Goal: Task Accomplishment & Management: Use online tool/utility

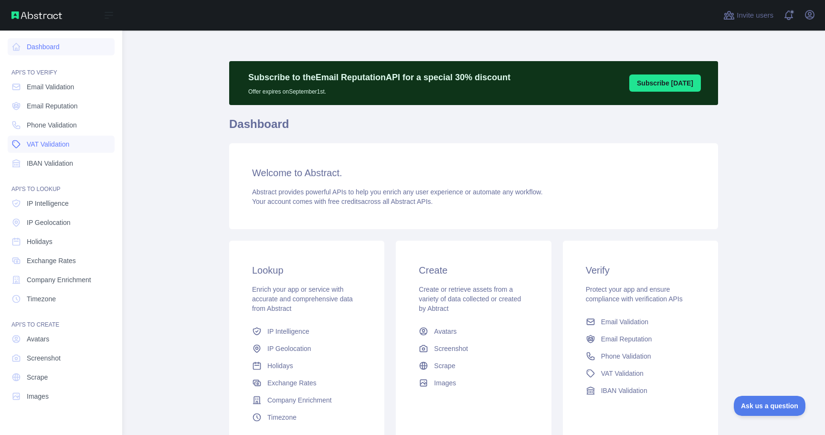
click at [29, 137] on link "VAT Validation" at bounding box center [61, 144] width 107 height 17
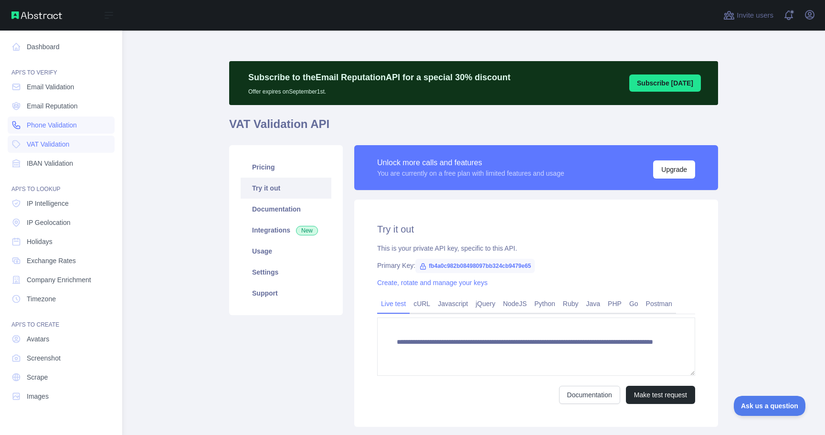
click at [39, 129] on span "Phone Validation" at bounding box center [52, 125] width 50 height 10
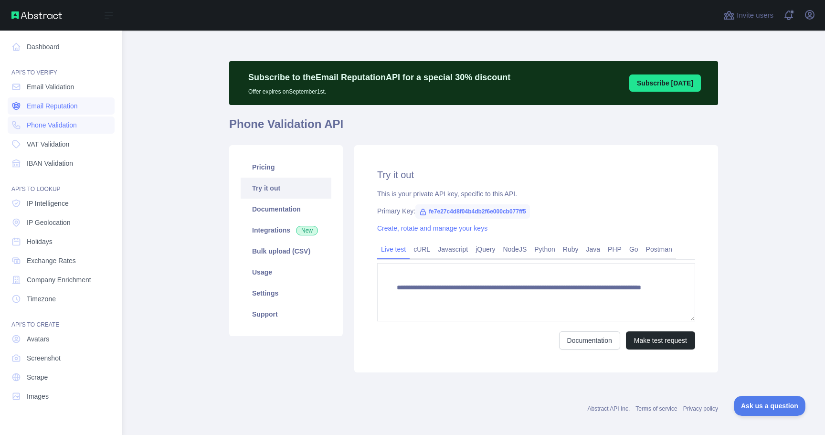
click at [55, 105] on span "Email Reputation" at bounding box center [52, 106] width 51 height 10
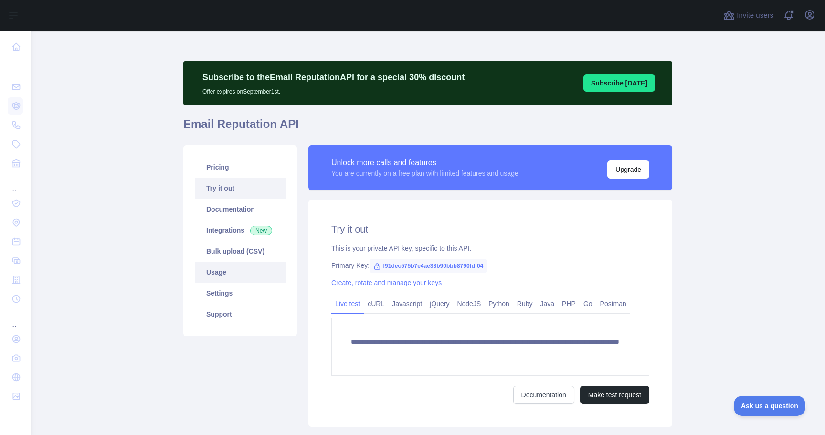
click at [223, 279] on link "Usage" at bounding box center [240, 272] width 91 height 21
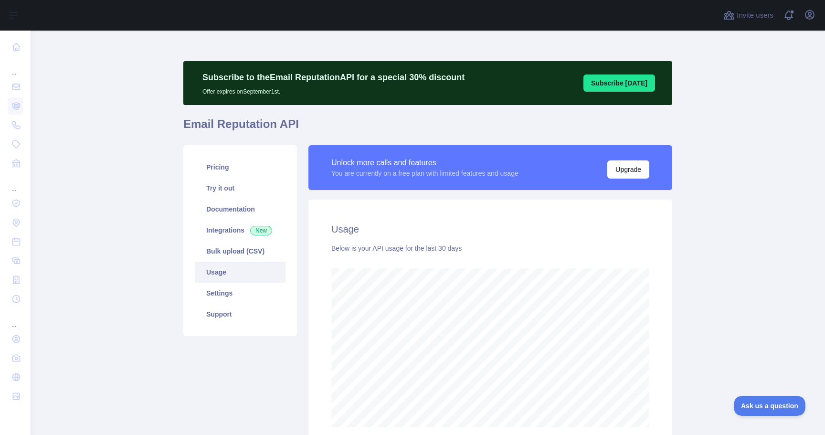
scroll to position [405, 788]
click at [220, 218] on link "Documentation" at bounding box center [240, 209] width 91 height 21
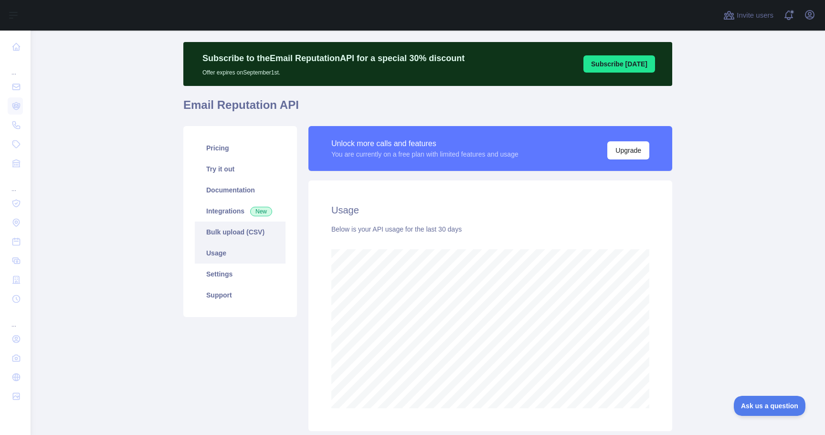
click at [222, 239] on link "Bulk upload (CSV)" at bounding box center [240, 232] width 91 height 21
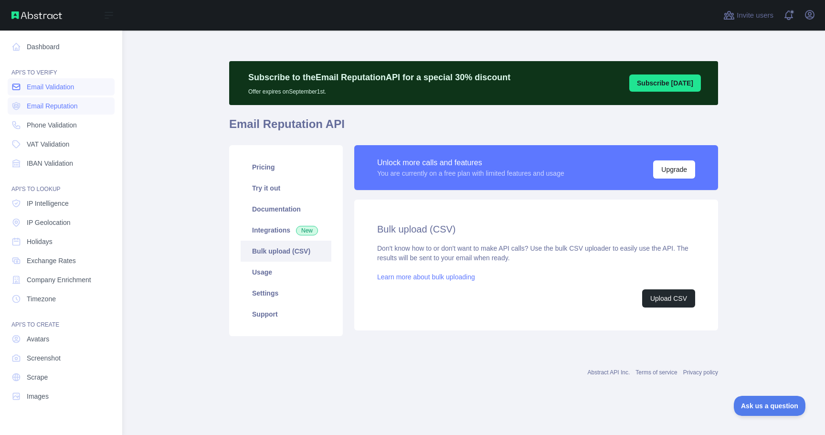
click at [61, 90] on span "Email Validation" at bounding box center [50, 87] width 47 height 10
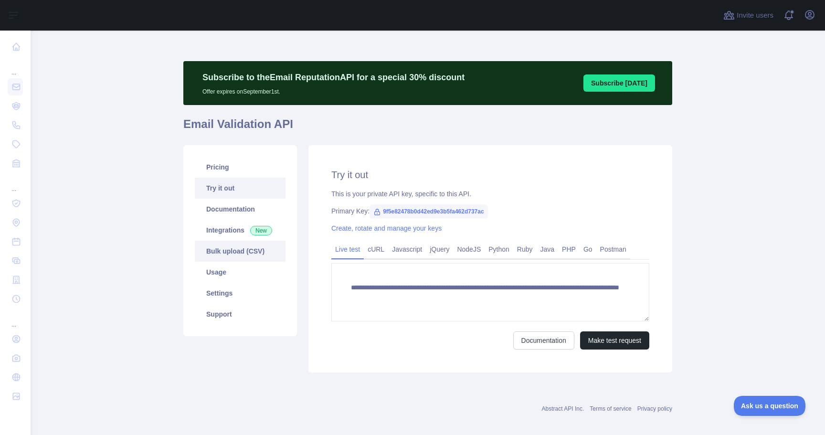
click at [233, 249] on link "Bulk upload (CSV)" at bounding box center [240, 251] width 91 height 21
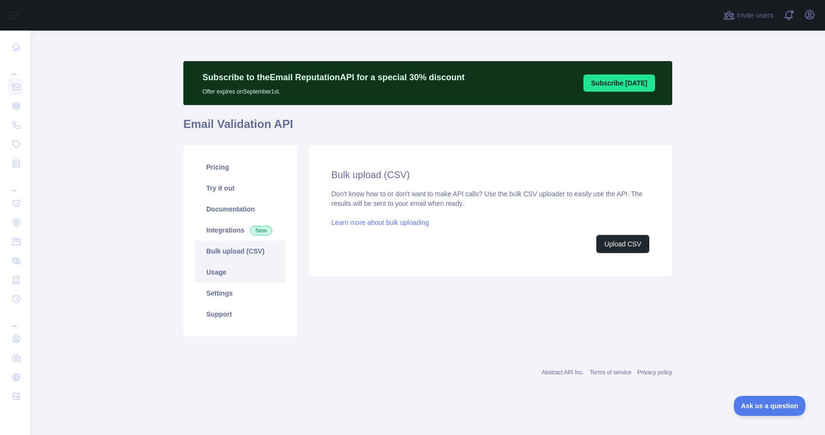
click at [227, 276] on link "Usage" at bounding box center [240, 272] width 91 height 21
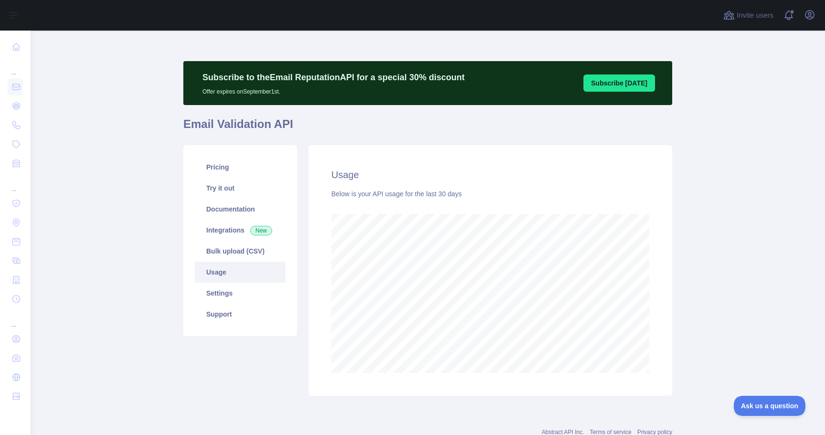
scroll to position [405, 788]
click at [223, 168] on link "Pricing" at bounding box center [240, 167] width 91 height 21
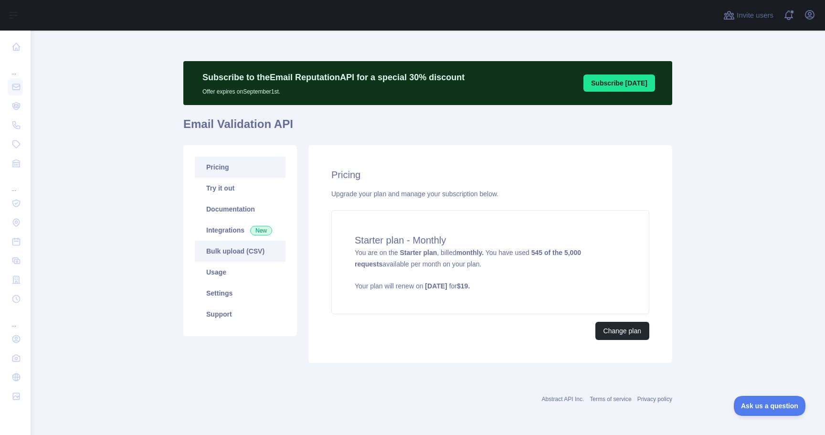
click at [234, 257] on link "Bulk upload (CSV)" at bounding box center [240, 251] width 91 height 21
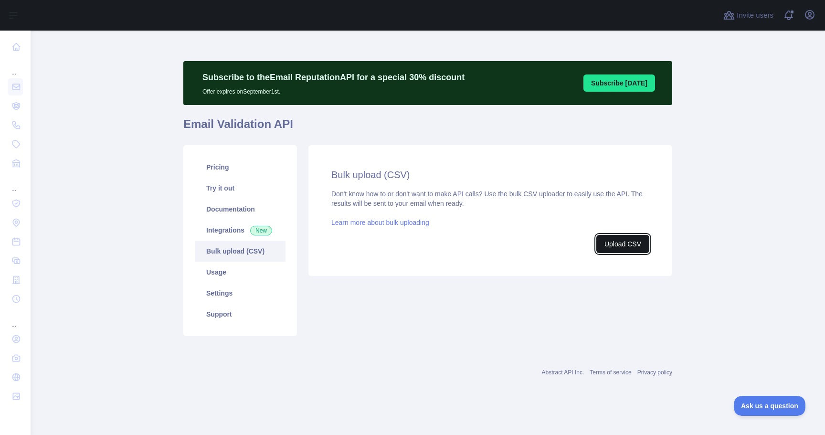
click at [611, 242] on button "Upload CSV" at bounding box center [623, 244] width 53 height 18
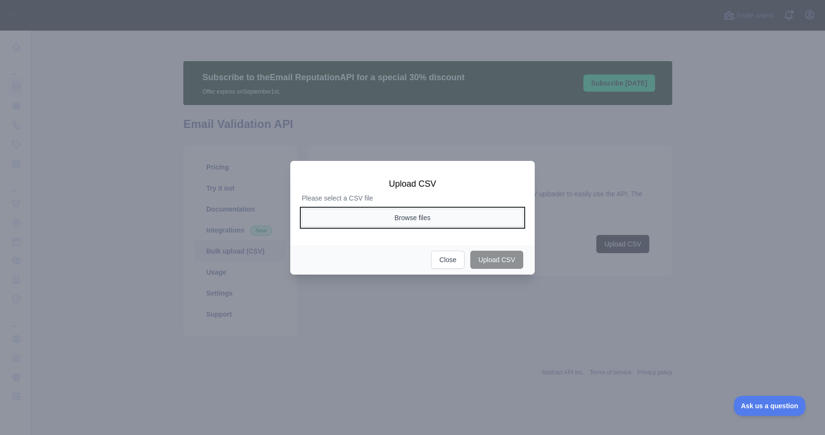
click at [391, 218] on button "Browse files" at bounding box center [413, 218] width 222 height 18
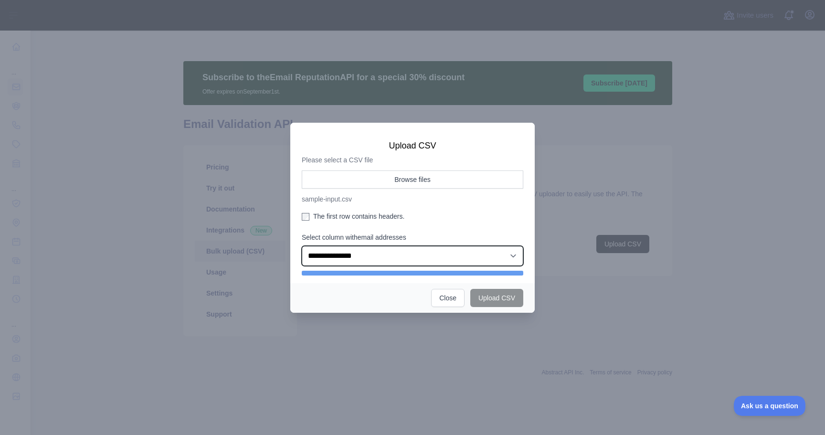
click at [339, 257] on select "**********" at bounding box center [413, 256] width 222 height 20
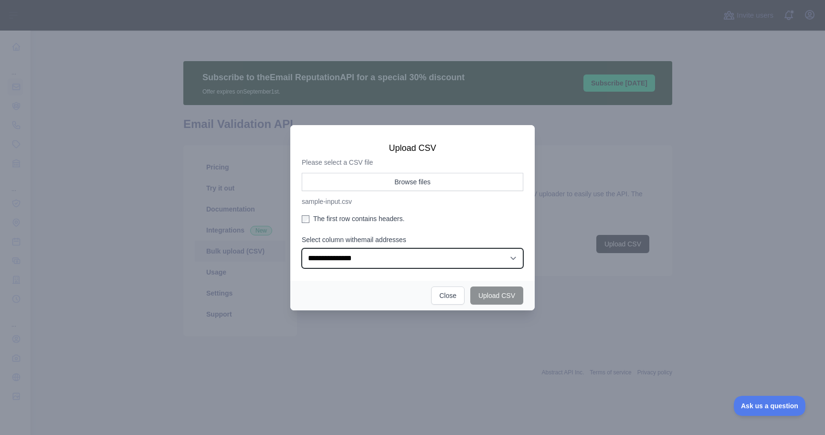
select select "*"
click at [302, 248] on select "**********" at bounding box center [413, 258] width 222 height 20
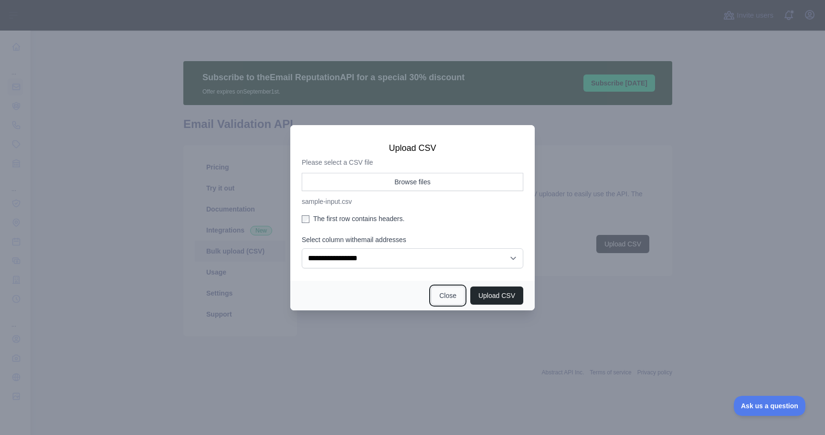
click at [442, 300] on button "Close" at bounding box center [447, 296] width 33 height 18
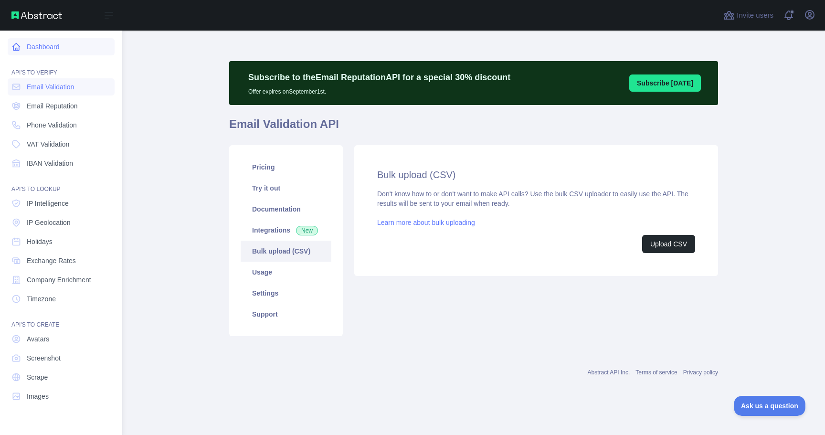
click at [14, 49] on icon at bounding box center [16, 47] width 10 height 10
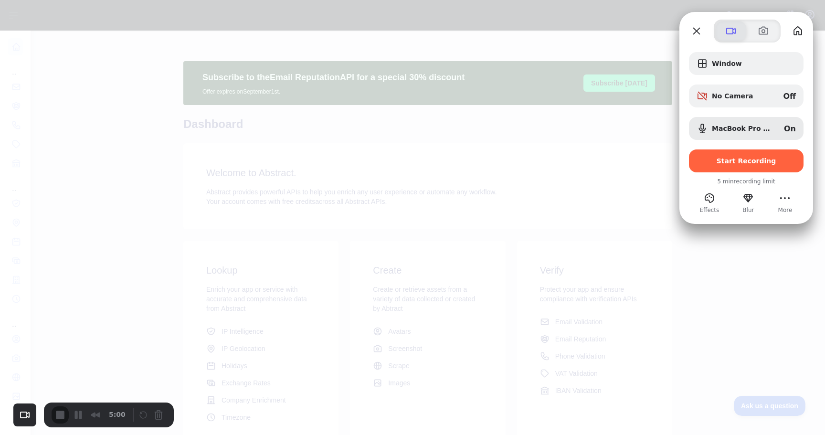
click at [738, 28] on button at bounding box center [731, 30] width 31 height 19
click at [732, 31] on span at bounding box center [731, 30] width 11 height 11
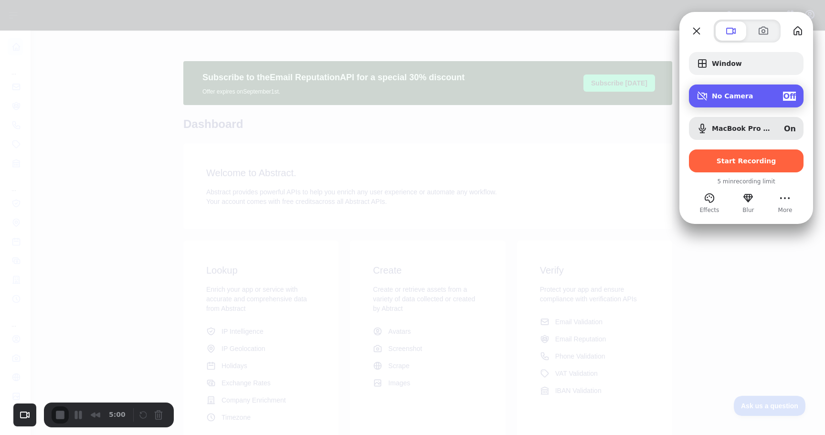
click at [764, 96] on div "No Camera Off" at bounding box center [754, 96] width 84 height 9
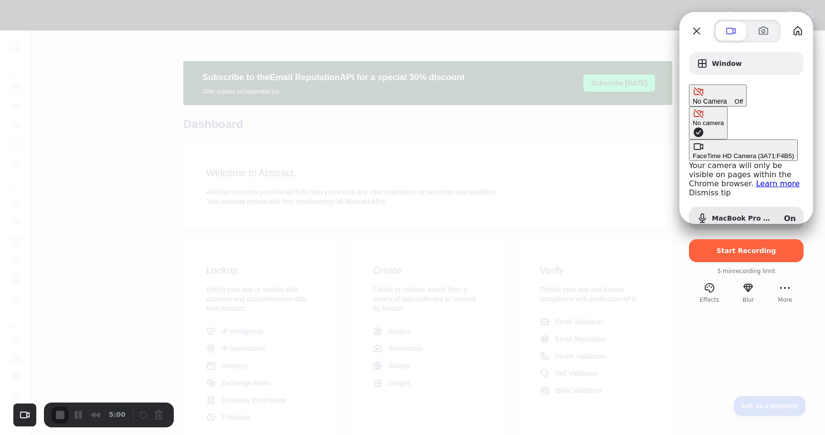
click at [693, 152] on div "FaceTime HD Camera (3A71:F4B5)" at bounding box center [743, 155] width 101 height 7
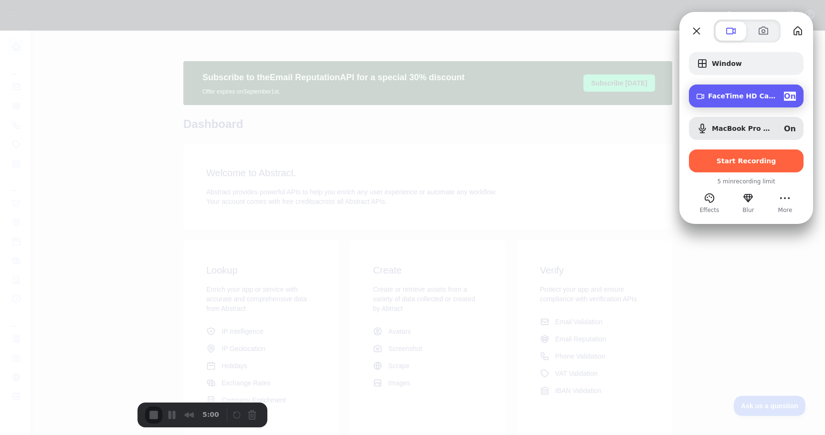
click at [730, 99] on span "FaceTime HD Camera (3A71:F4B5)" at bounding box center [742, 96] width 68 height 8
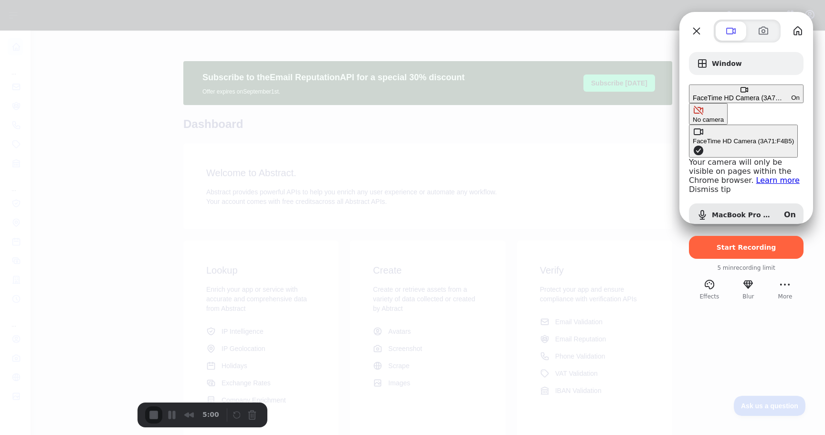
click at [689, 103] on button "No camera" at bounding box center [708, 113] width 39 height 21
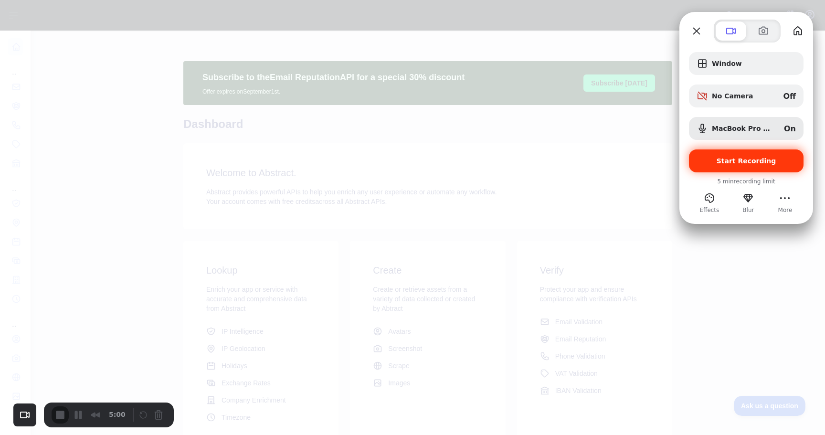
click at [738, 163] on span "Start Recording" at bounding box center [747, 161] width 60 height 8
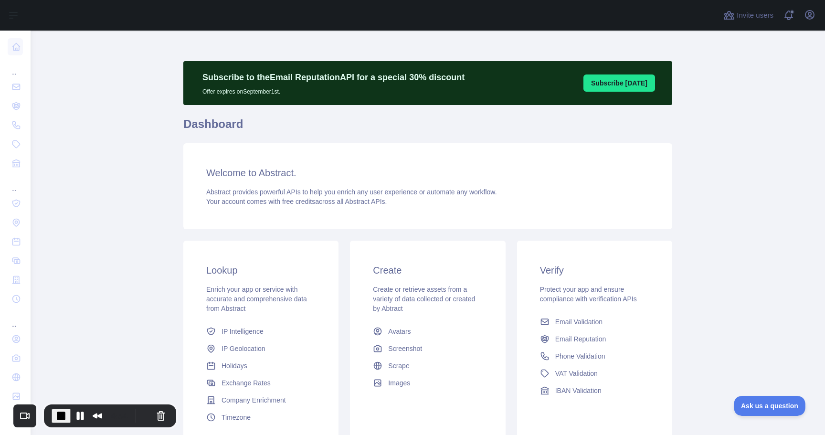
click at [120, 87] on main "Subscribe to the Email Reputation API for a special 30 % discount Offer expires…" at bounding box center [428, 233] width 795 height 405
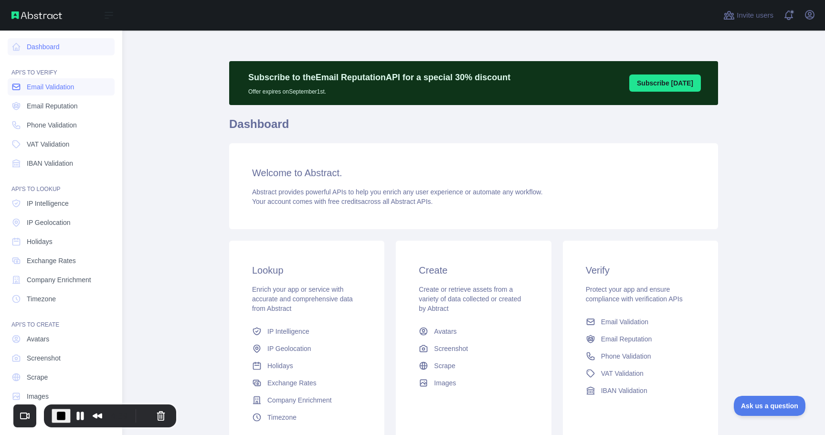
click at [26, 89] on link "Email Validation" at bounding box center [61, 86] width 107 height 17
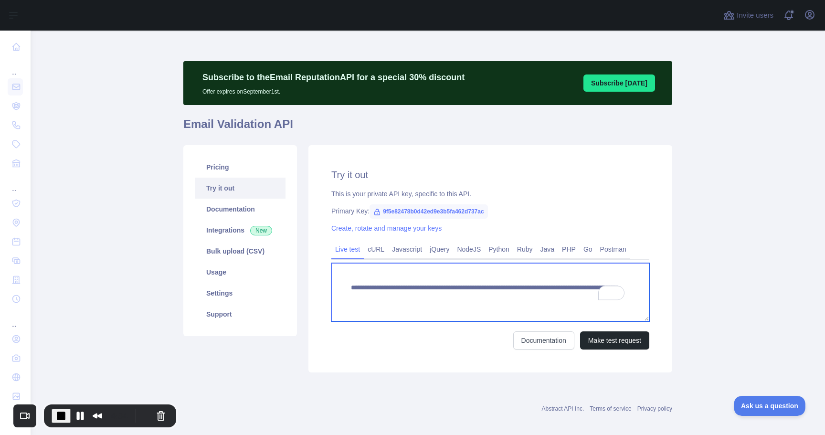
drag, startPoint x: 604, startPoint y: 300, endPoint x: 344, endPoint y: 291, distance: 260.0
click at [344, 291] on textarea "**********" at bounding box center [490, 292] width 318 height 58
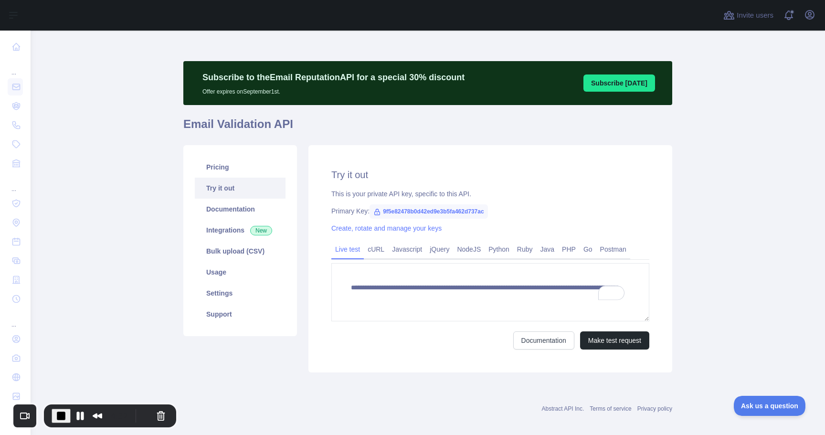
click at [343, 334] on div "Documentation Make test request" at bounding box center [490, 340] width 318 height 18
click at [235, 257] on link "Bulk upload (CSV)" at bounding box center [240, 251] width 91 height 21
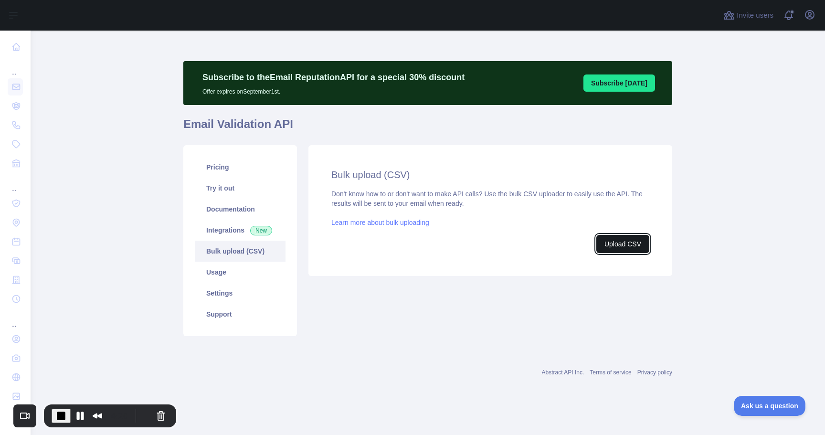
click at [620, 247] on button "Upload CSV" at bounding box center [623, 244] width 53 height 18
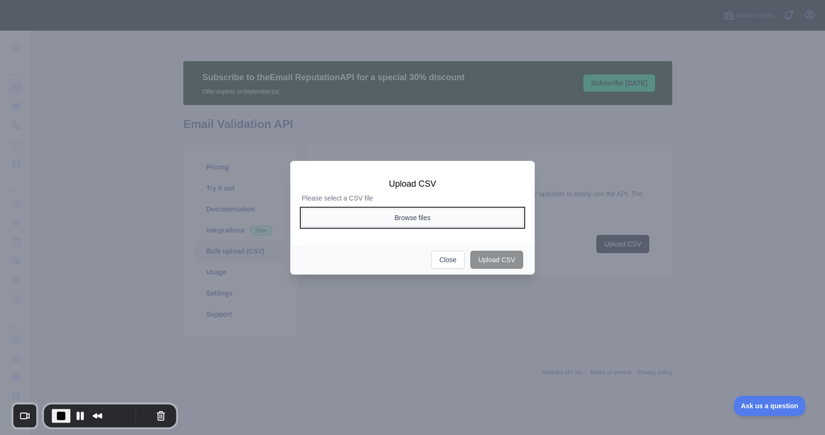
click at [427, 217] on button "Browse files" at bounding box center [413, 218] width 222 height 18
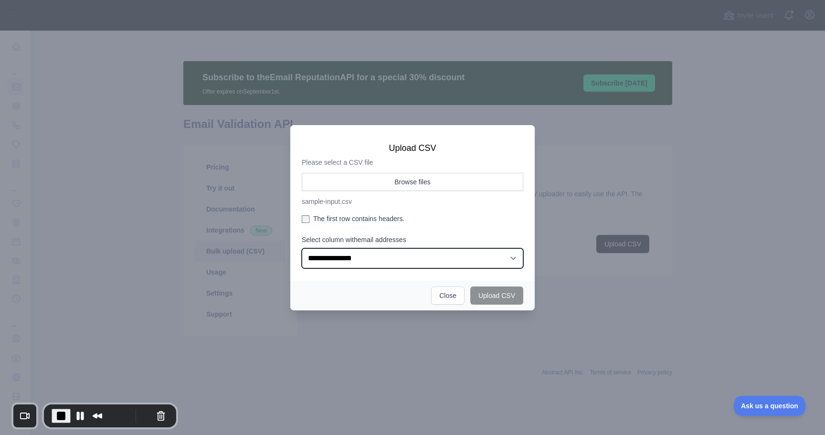
click at [403, 265] on select "**********" at bounding box center [413, 258] width 222 height 20
click at [302, 248] on select "**********" at bounding box center [413, 258] width 222 height 20
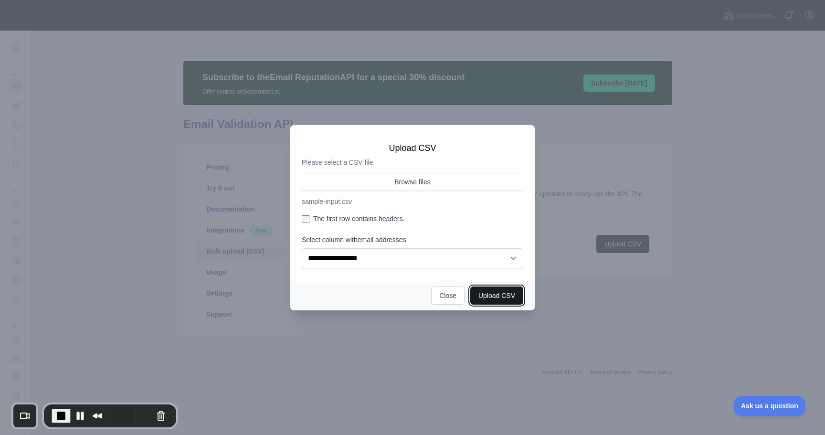
click at [501, 303] on button "Upload CSV" at bounding box center [496, 296] width 53 height 18
select select "**"
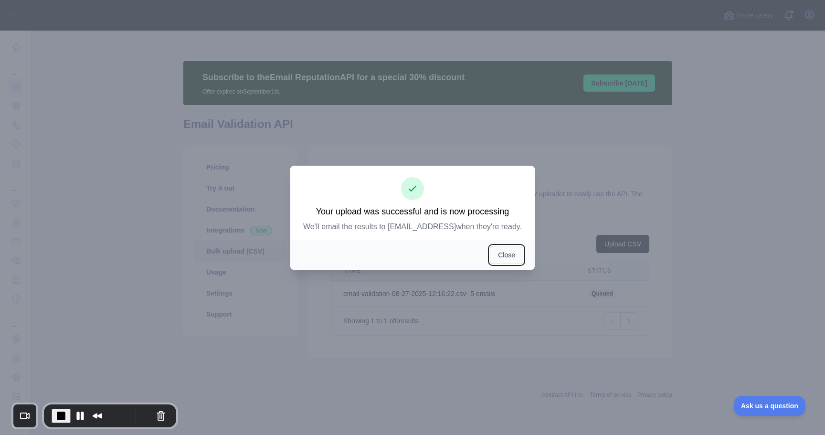
click at [504, 262] on button "Close" at bounding box center [506, 255] width 33 height 18
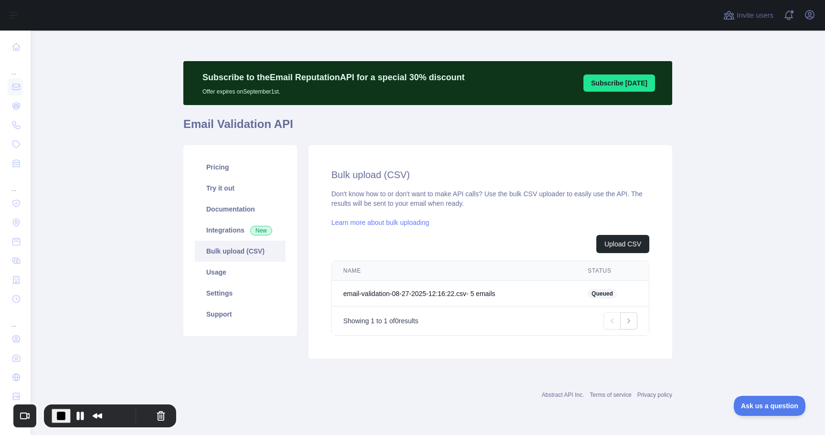
click at [549, 298] on td "email-validation-08-27-2025-12:16:22.csv - 5 email s" at bounding box center [454, 294] width 245 height 26
click at [491, 296] on td "email-validation-08-27-2025-12:16:22.csv - 5 email s" at bounding box center [454, 294] width 245 height 26
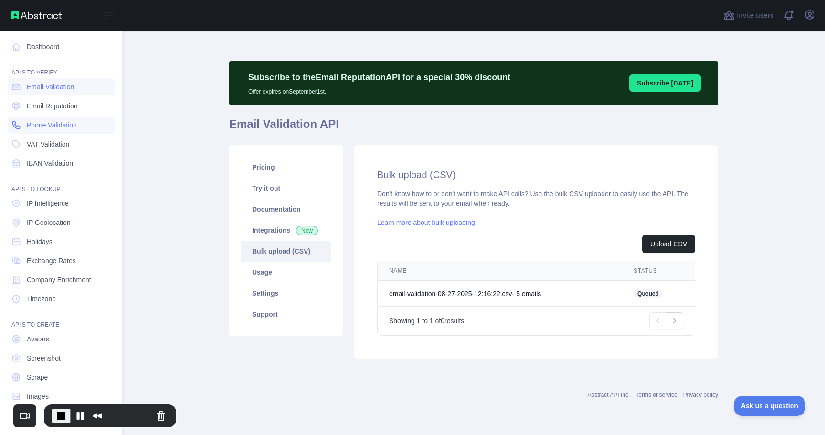
click at [44, 128] on span "Phone Validation" at bounding box center [52, 125] width 50 height 10
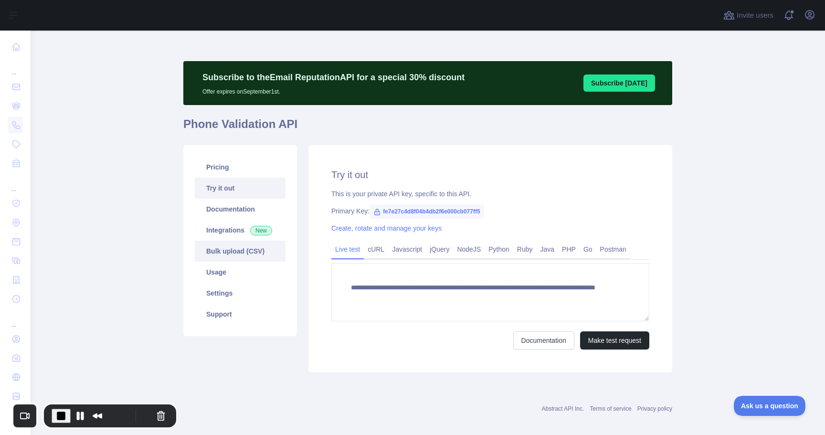
click at [240, 254] on link "Bulk upload (CSV)" at bounding box center [240, 251] width 91 height 21
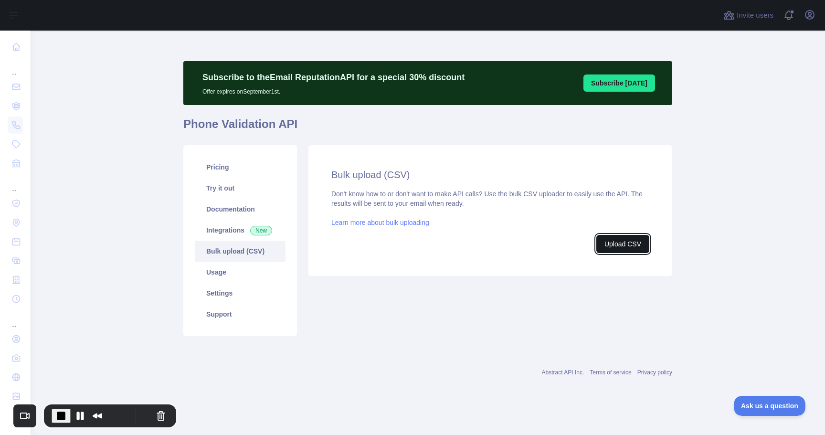
click at [620, 246] on button "Upload CSV" at bounding box center [623, 244] width 53 height 18
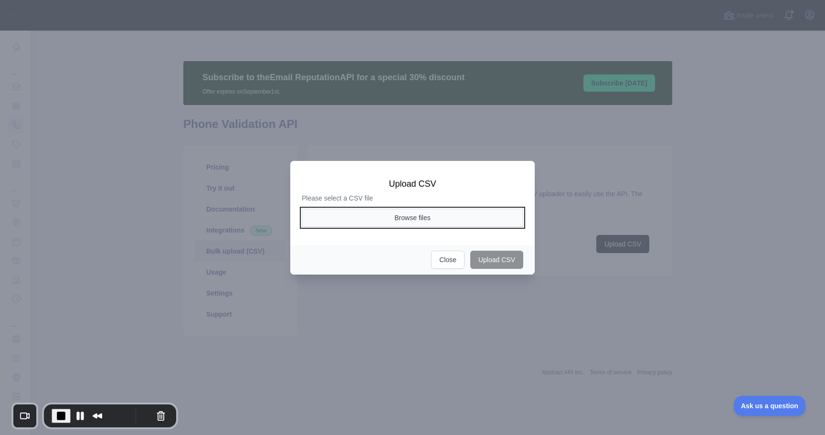
click at [463, 213] on button "Browse files" at bounding box center [413, 218] width 222 height 18
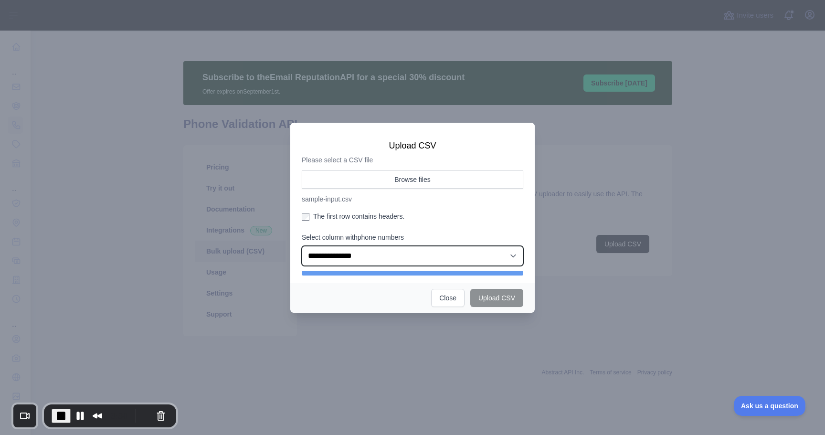
click at [412, 252] on select "**********" at bounding box center [413, 256] width 222 height 20
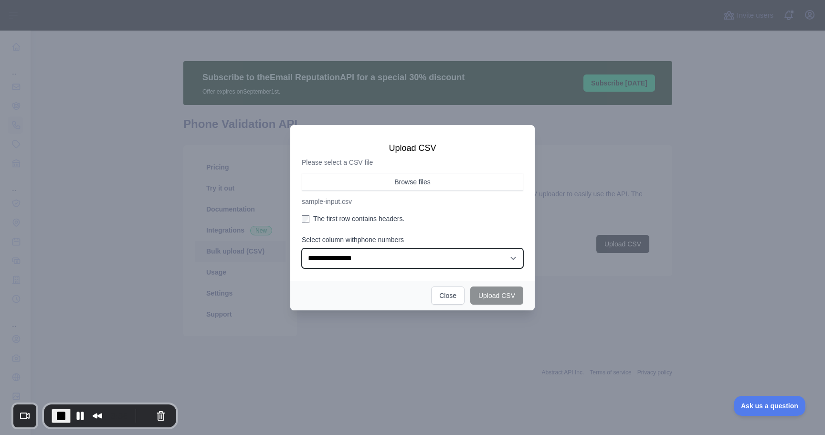
select select "*"
click at [302, 248] on select "**********" at bounding box center [413, 258] width 222 height 20
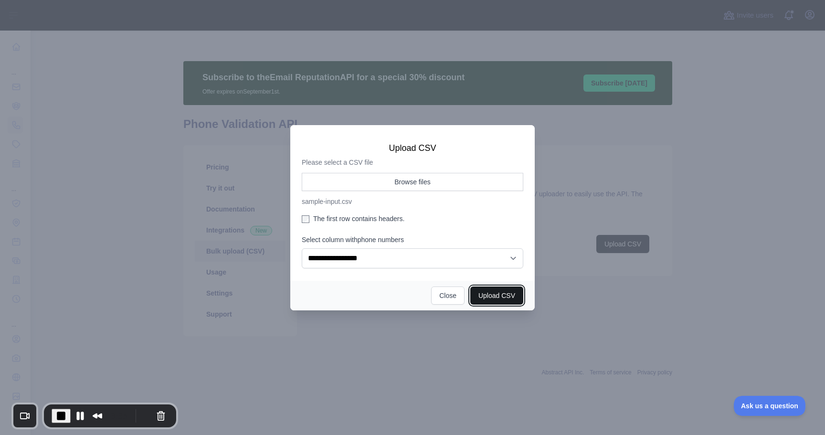
click at [485, 301] on button "Upload CSV" at bounding box center [496, 296] width 53 height 18
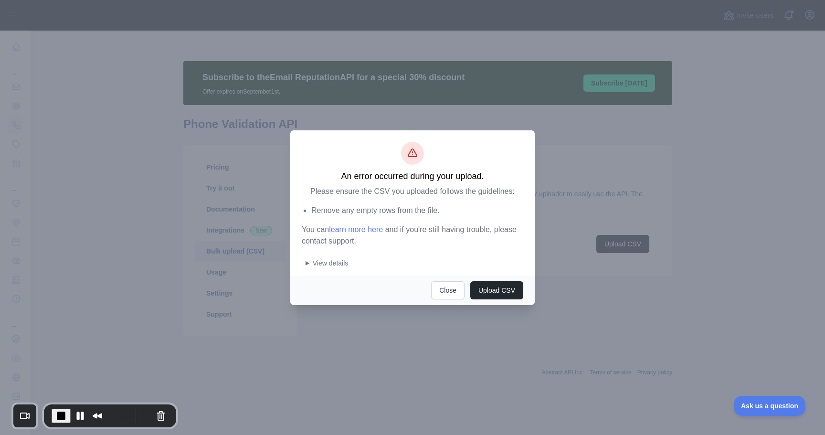
click at [309, 265] on summary "View details" at bounding box center [415, 263] width 218 height 10
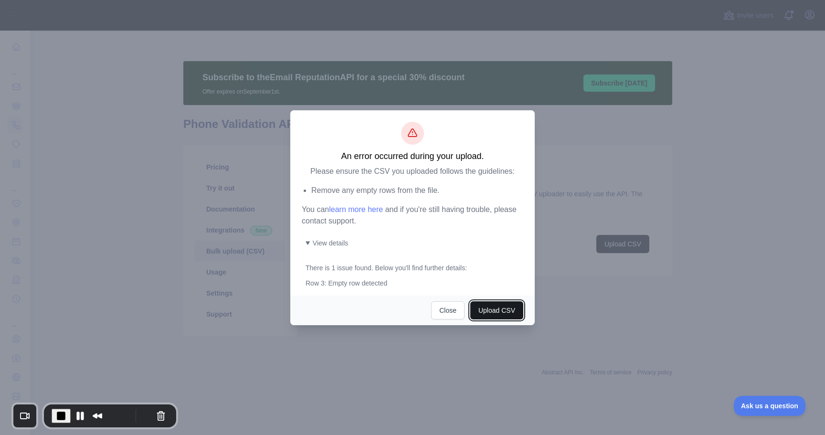
click at [495, 304] on button "Upload CSV" at bounding box center [496, 310] width 53 height 18
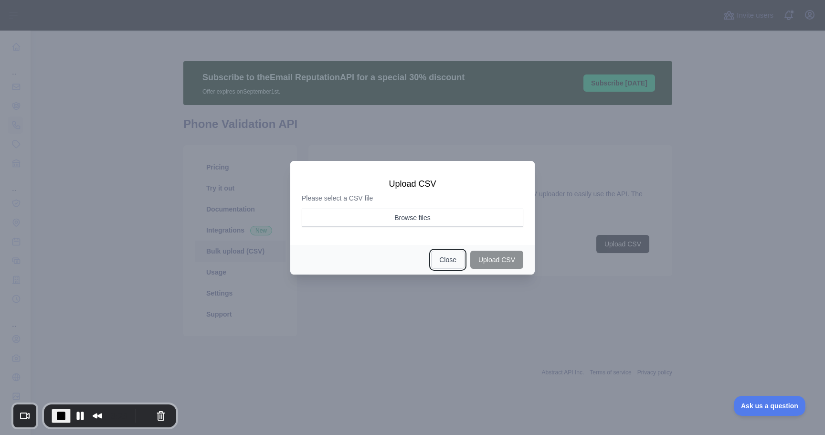
click at [455, 263] on button "Close" at bounding box center [447, 260] width 33 height 18
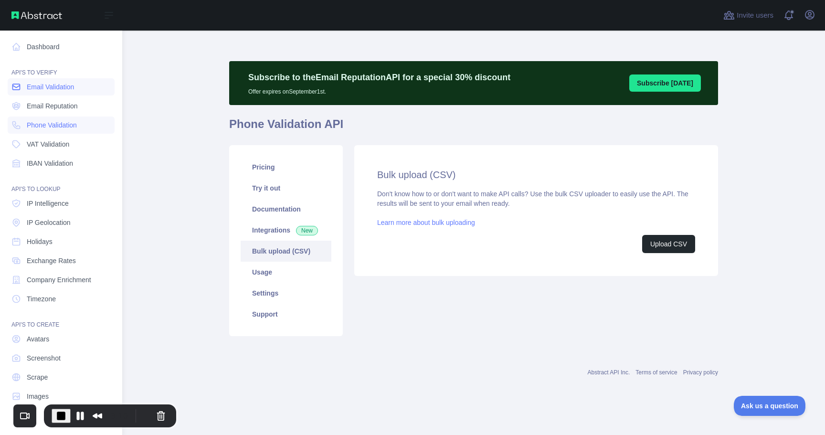
click at [50, 88] on span "Email Validation" at bounding box center [50, 87] width 47 height 10
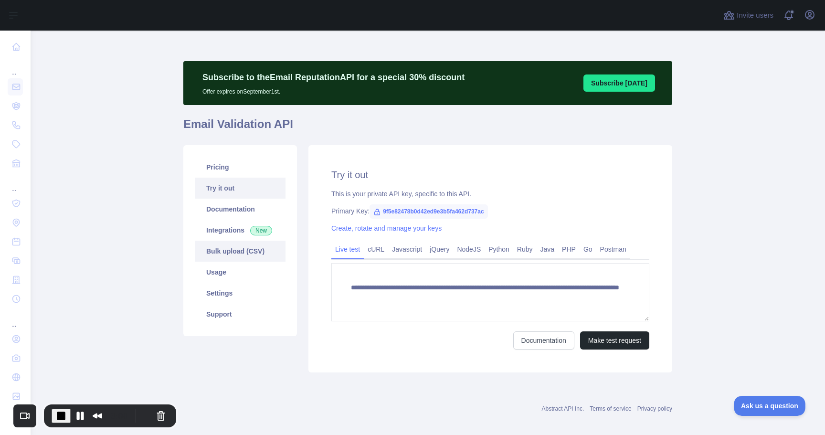
click at [257, 255] on link "Bulk upload (CSV)" at bounding box center [240, 251] width 91 height 21
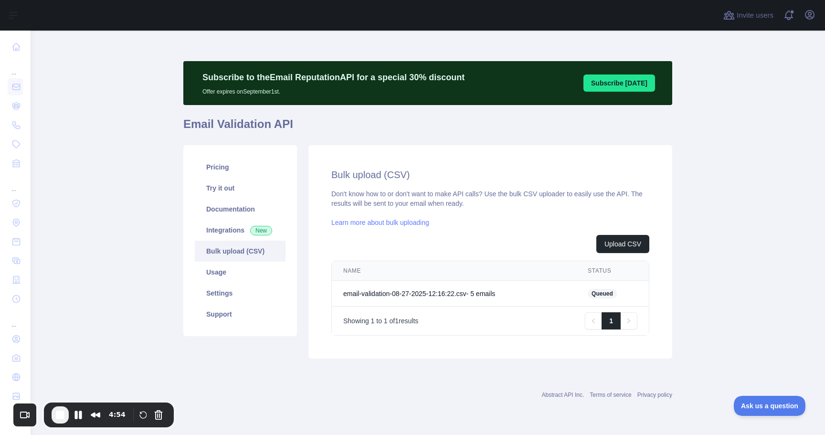
click at [161, 416] on button "Cancel Recording" at bounding box center [158, 414] width 15 height 15
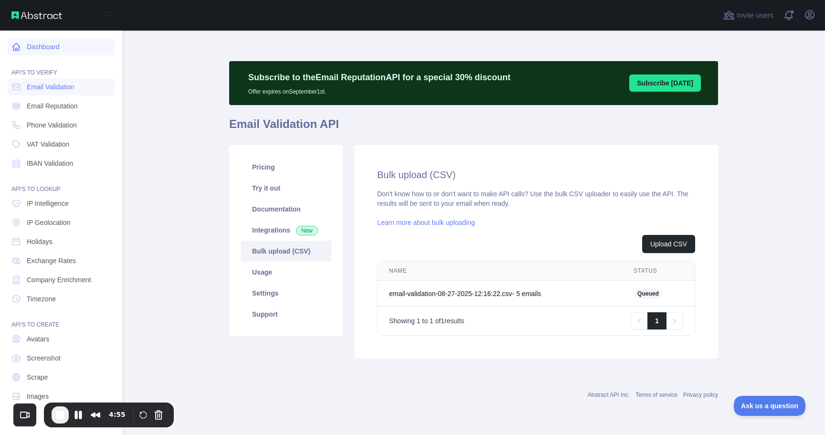
click at [23, 53] on link "Dashboard" at bounding box center [61, 46] width 107 height 17
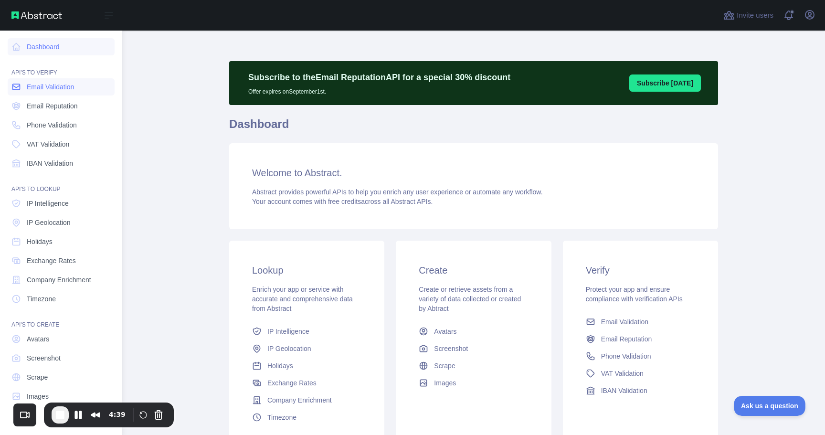
click at [53, 85] on span "Email Validation" at bounding box center [50, 87] width 47 height 10
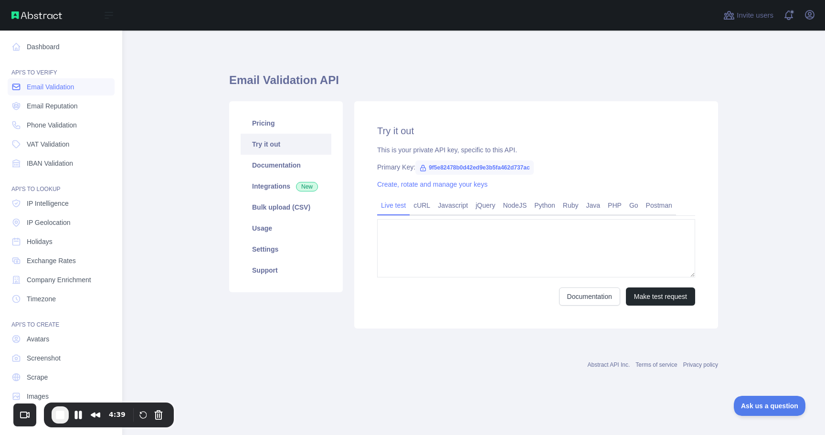
type textarea "**********"
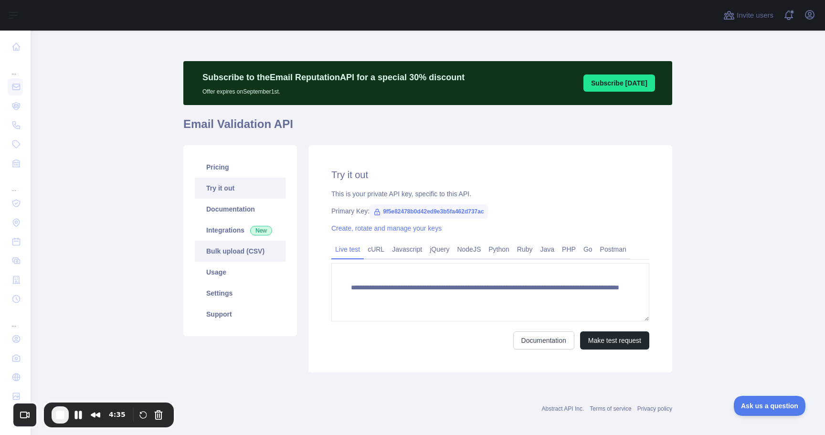
click at [235, 252] on link "Bulk upload (CSV)" at bounding box center [240, 251] width 91 height 21
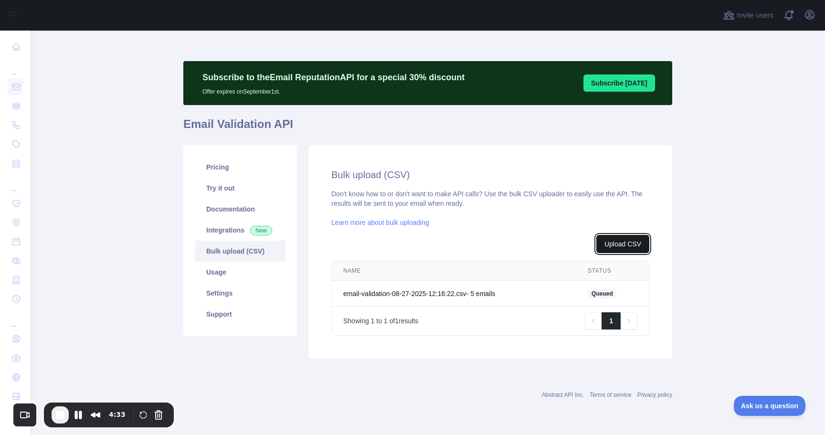
click at [617, 242] on button "Upload CSV" at bounding box center [623, 244] width 53 height 18
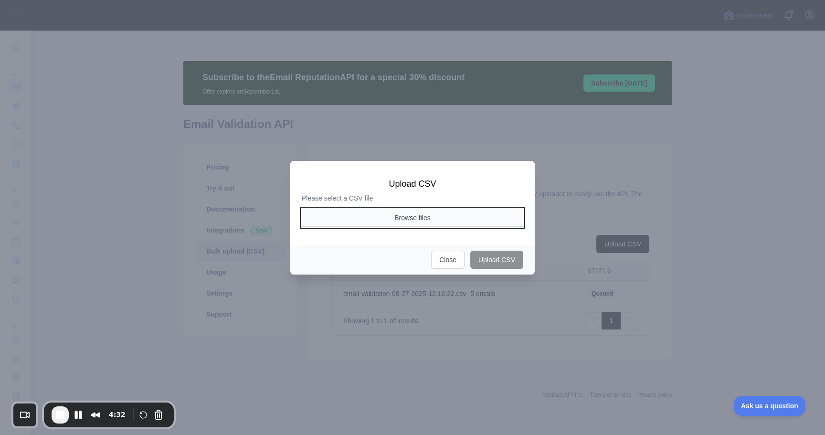
click at [458, 217] on button "Browse files" at bounding box center [413, 218] width 222 height 18
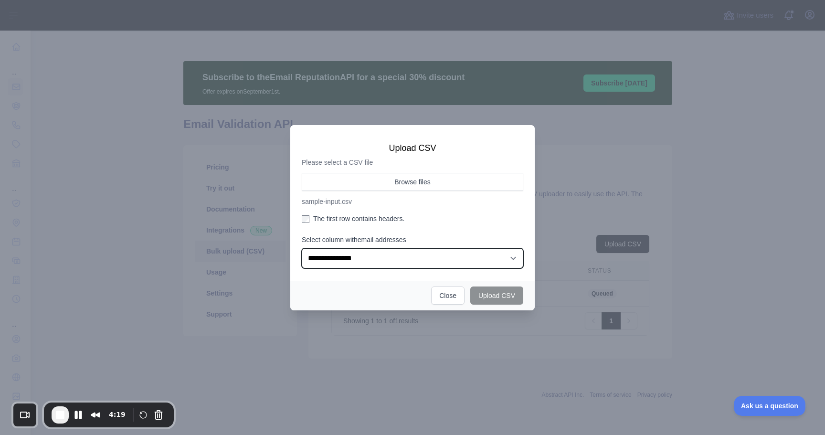
click at [347, 260] on select "**********" at bounding box center [413, 258] width 222 height 20
click at [302, 248] on select "**********" at bounding box center [413, 258] width 222 height 20
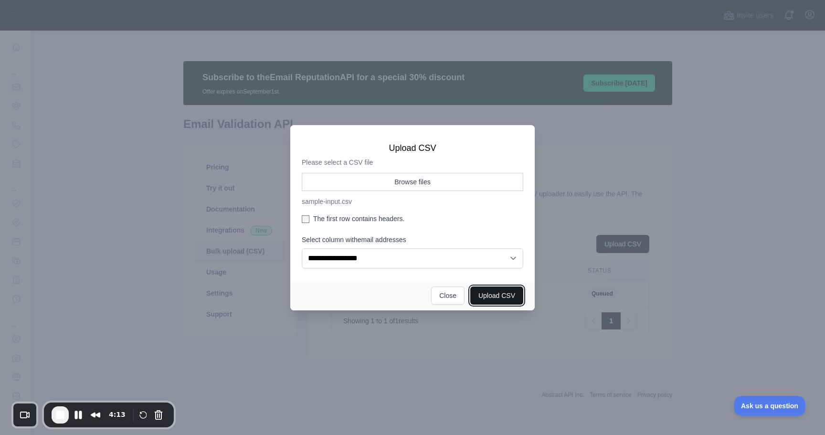
click at [501, 297] on button "Upload CSV" at bounding box center [496, 296] width 53 height 18
select select "**"
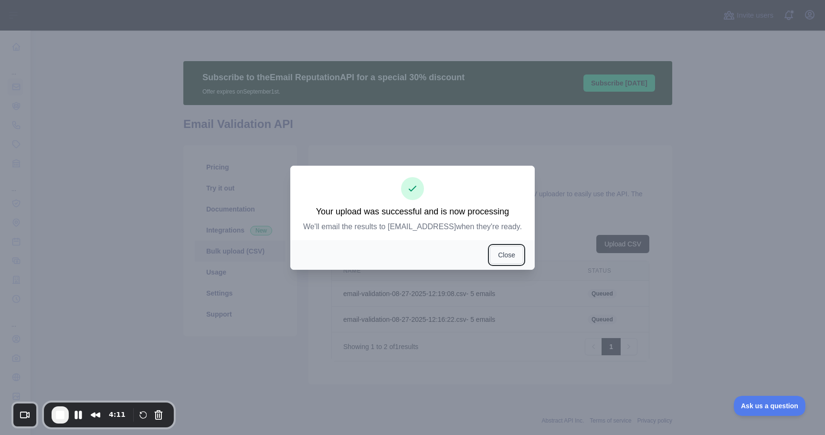
click at [504, 260] on button "Close" at bounding box center [506, 255] width 33 height 18
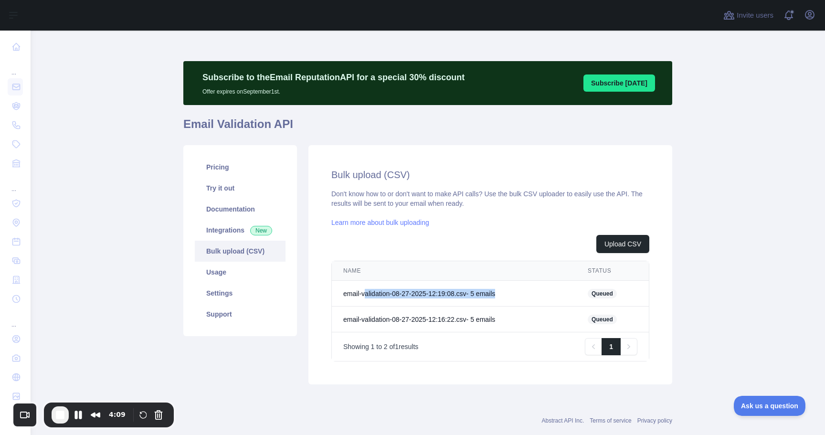
drag, startPoint x: 522, startPoint y: 301, endPoint x: 364, endPoint y: 295, distance: 158.7
click at [364, 295] on td "email-validation-08-27-2025-12:19:08.csv - 5 email s" at bounding box center [454, 294] width 245 height 26
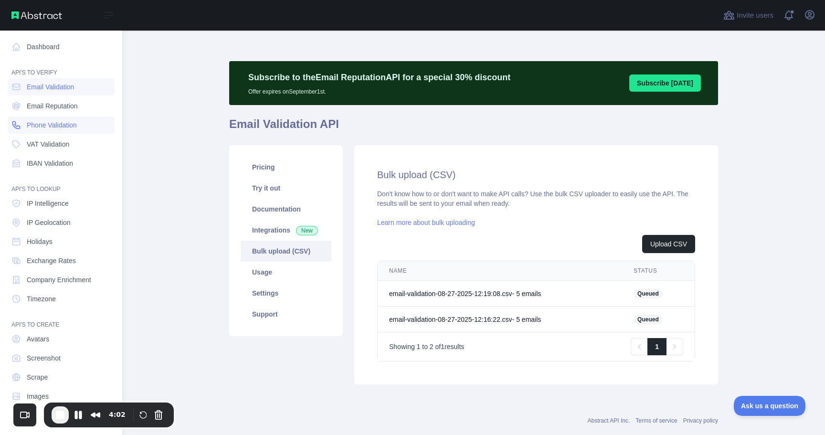
click at [35, 127] on span "Phone Validation" at bounding box center [52, 125] width 50 height 10
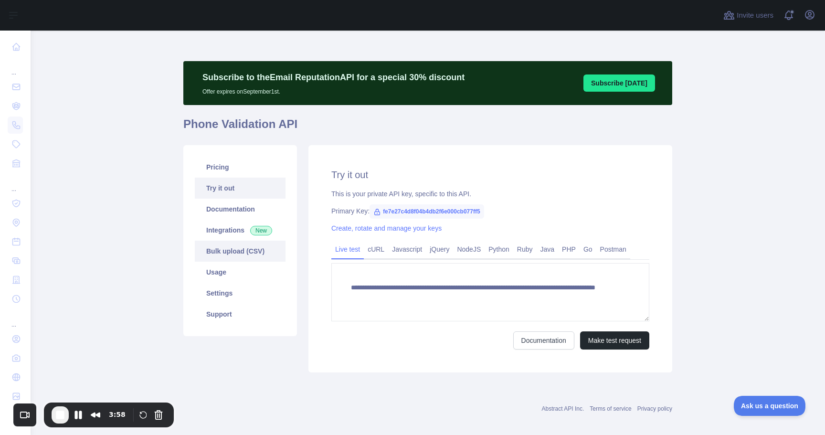
click at [238, 249] on link "Bulk upload (CSV)" at bounding box center [240, 251] width 91 height 21
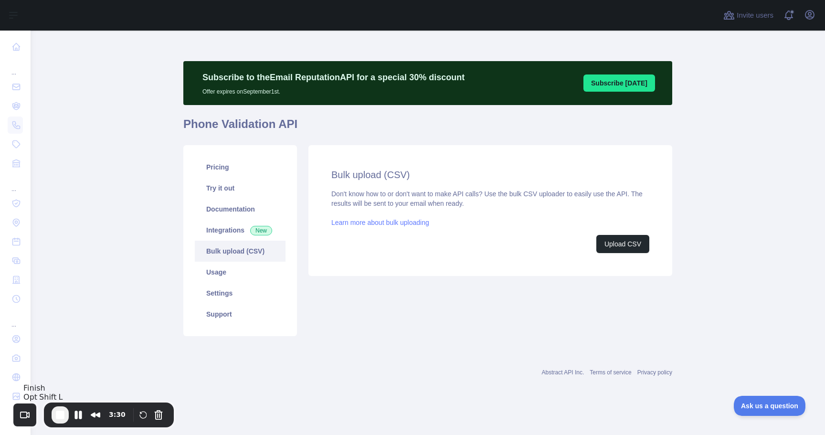
click at [66, 413] on button "End Recording" at bounding box center [60, 414] width 17 height 17
